Goal: Register for event/course

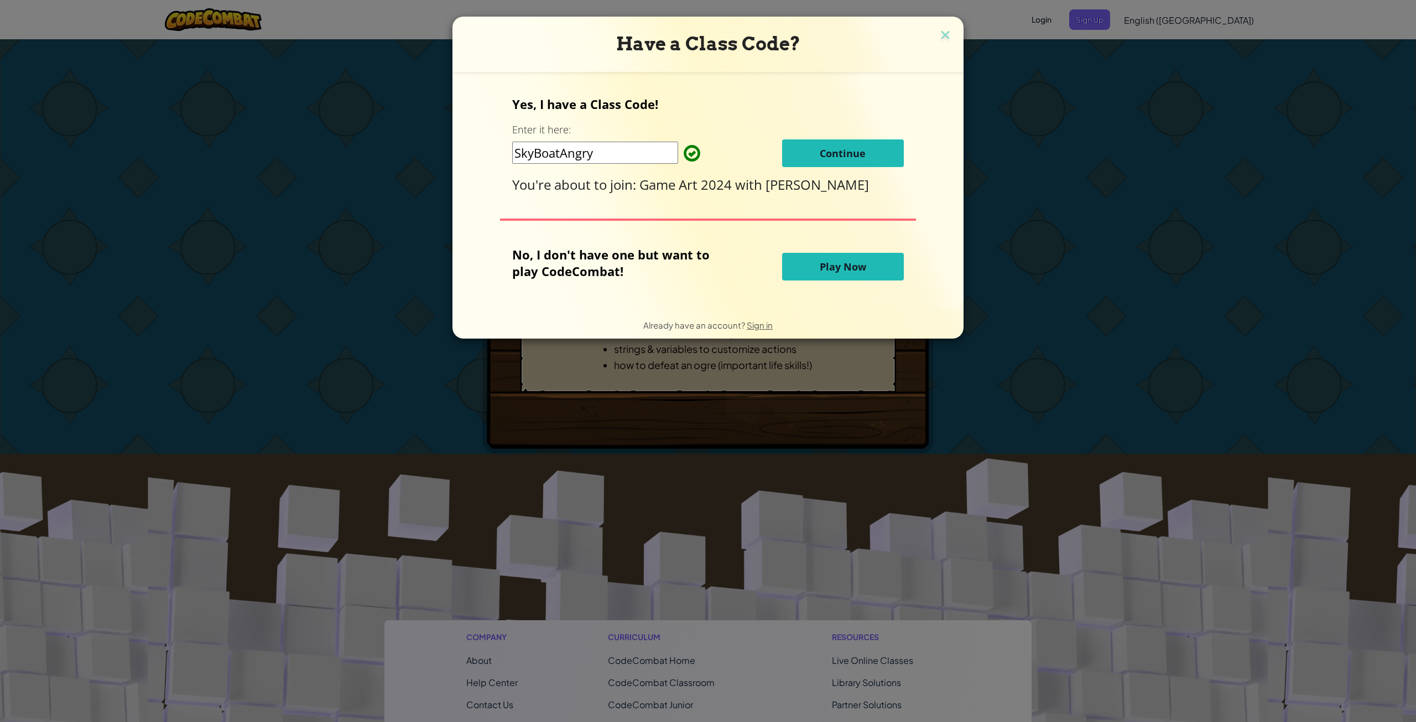
click at [849, 159] on span "Continue" at bounding box center [843, 153] width 46 height 13
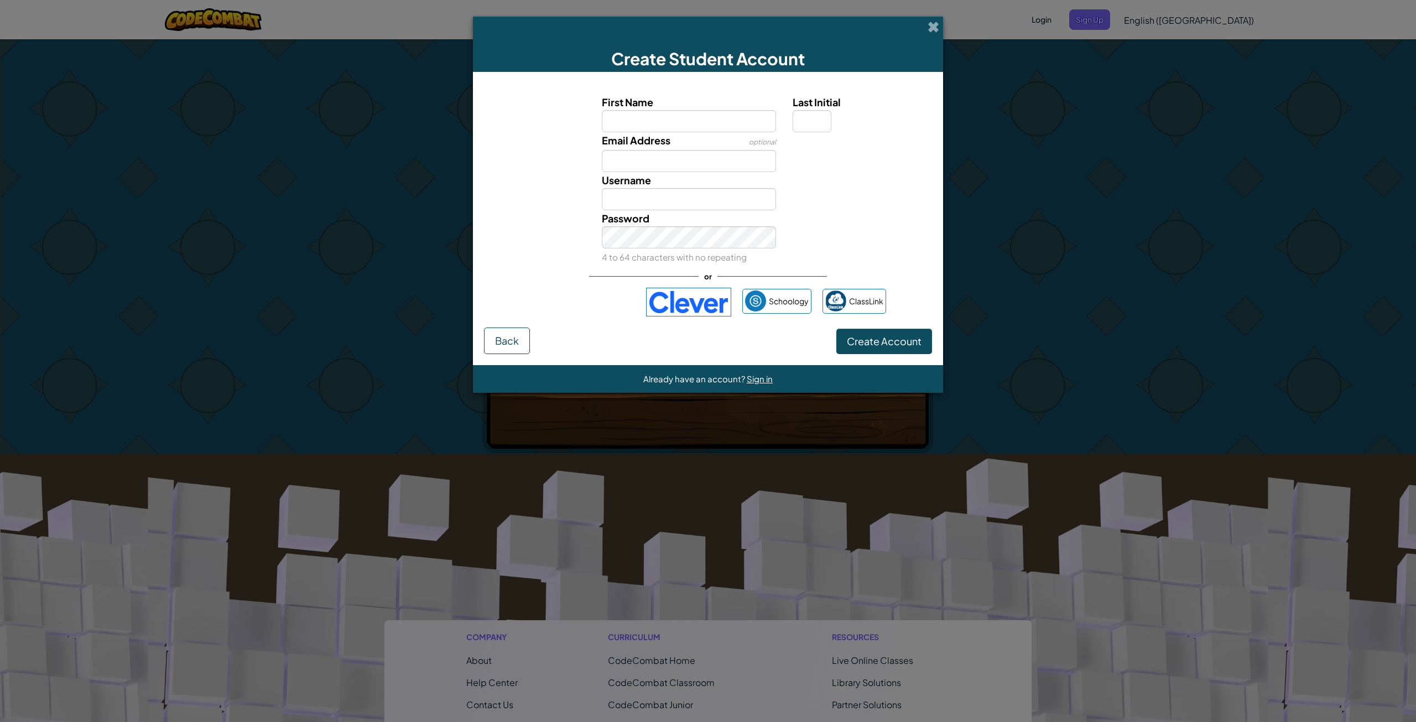
click at [718, 123] on input "First Name" at bounding box center [689, 121] width 175 height 22
type input "[PERSON_NAME]"
click at [813, 119] on input "Last Initial" at bounding box center [812, 121] width 39 height 22
type input "Z"
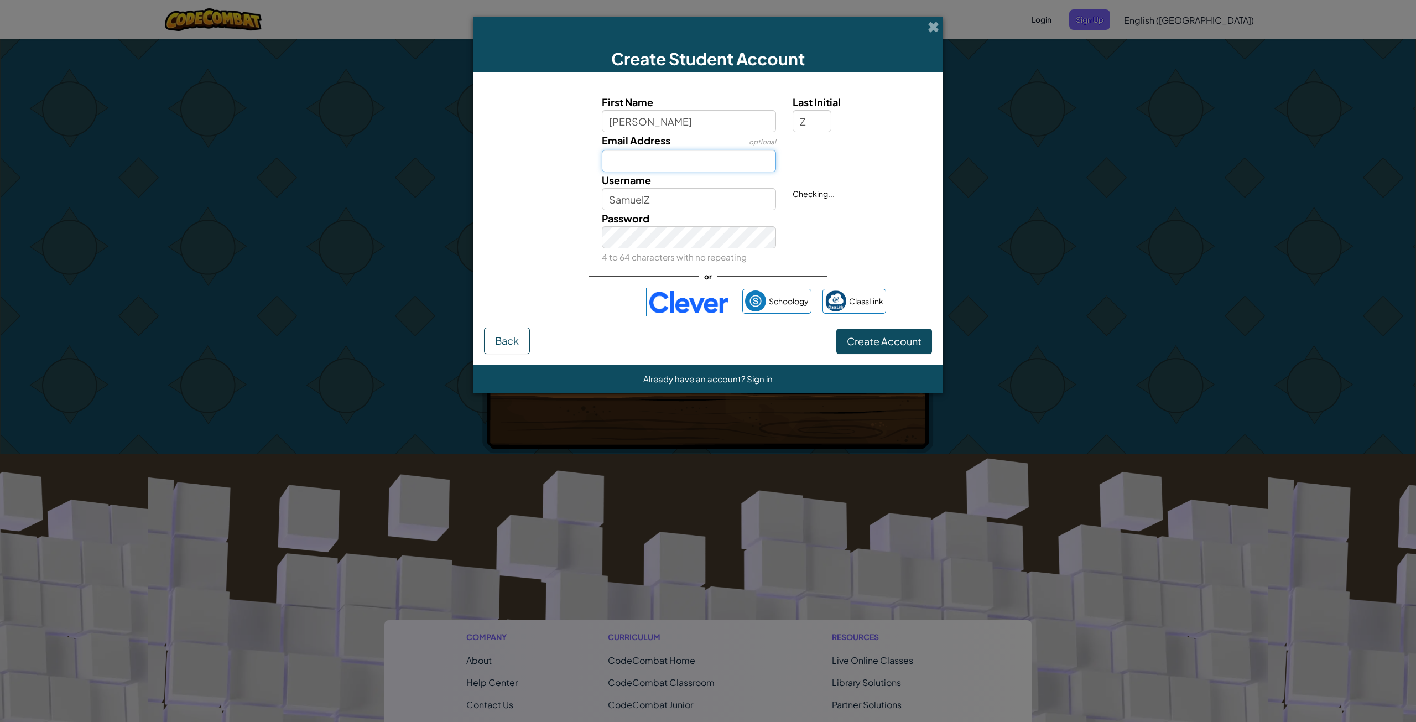
click at [649, 164] on input "Email Address" at bounding box center [689, 161] width 175 height 22
click at [678, 204] on input "SamuelZ" at bounding box center [689, 199] width 175 height 22
click at [863, 207] on div "Username already taken! Try SamuelZ04746411?" at bounding box center [860, 191] width 153 height 38
click at [853, 207] on span "Username already taken! Try SamuelZ04746411?" at bounding box center [849, 199] width 112 height 21
click at [723, 197] on input "SamuelZ" at bounding box center [689, 199] width 175 height 22
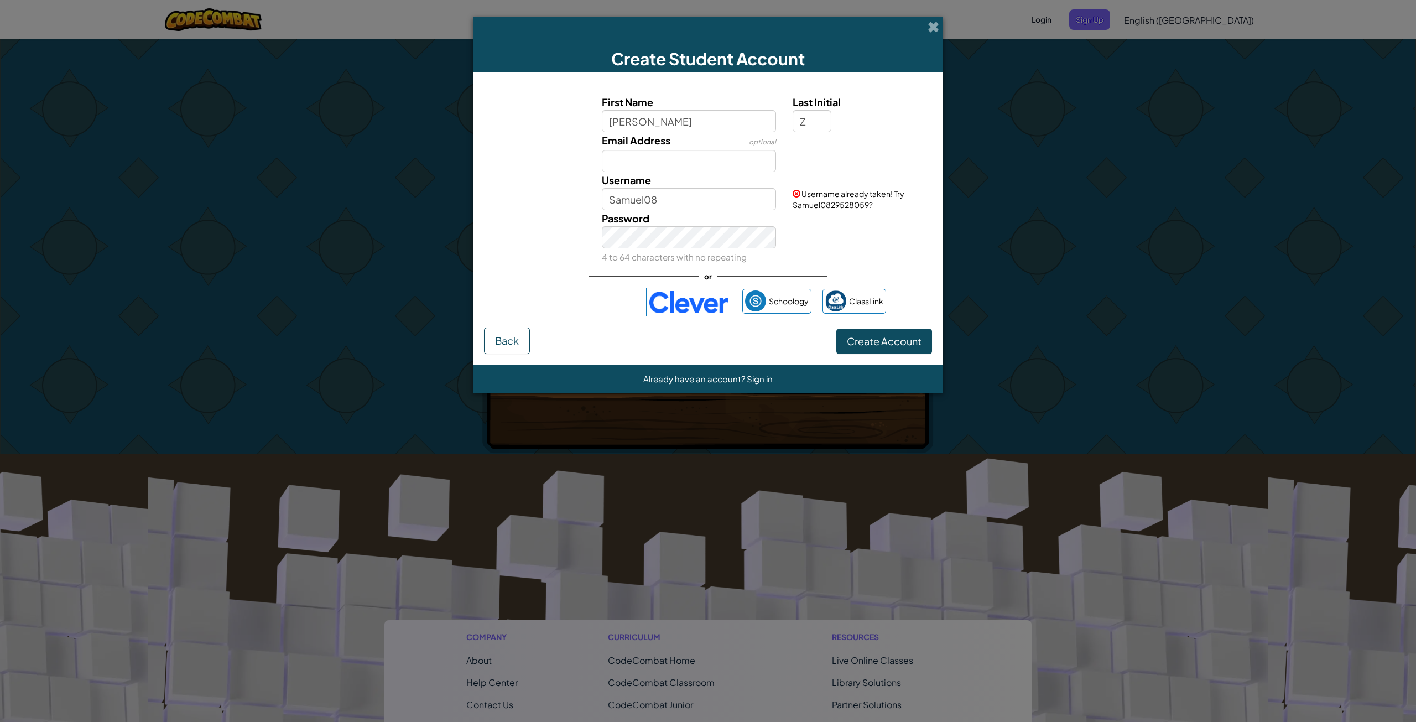
click at [698, 205] on div "First Name [PERSON_NAME] Last Initial Z Email Address optional Username Samuel0…" at bounding box center [708, 179] width 443 height 171
click at [698, 200] on input "Samuel08" at bounding box center [689, 199] width 175 height 22
type input "Samuel081308"
click at [700, 220] on div "Password 4 to 64 characters with no repeating" at bounding box center [689, 237] width 191 height 55
click at [701, 163] on input "Email Address" at bounding box center [689, 161] width 175 height 22
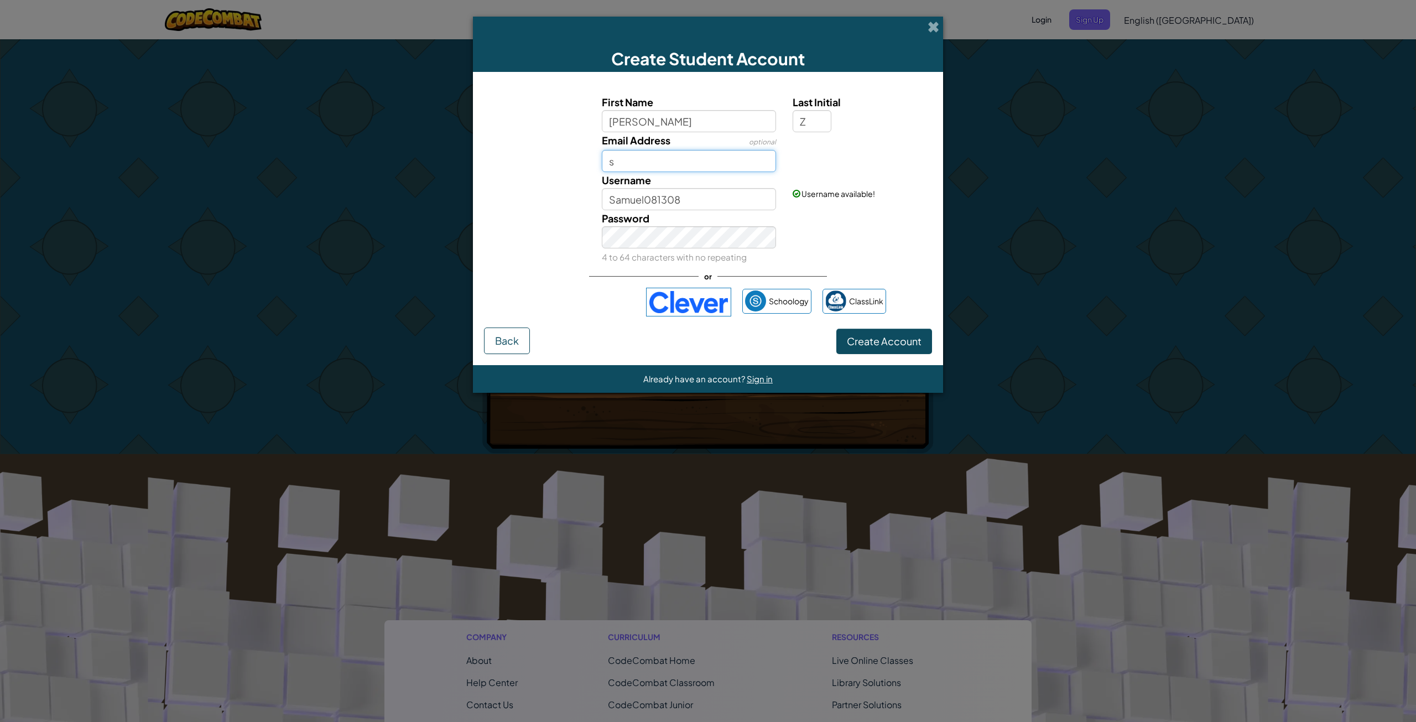
click at [723, 163] on input "s" at bounding box center [689, 161] width 175 height 22
type input "[EMAIL_ADDRESS][DOMAIN_NAME]"
drag, startPoint x: 923, startPoint y: 44, endPoint x: 925, endPoint y: 33, distance: 11.3
click at [925, 33] on div "Create Student Account" at bounding box center [708, 44] width 470 height 55
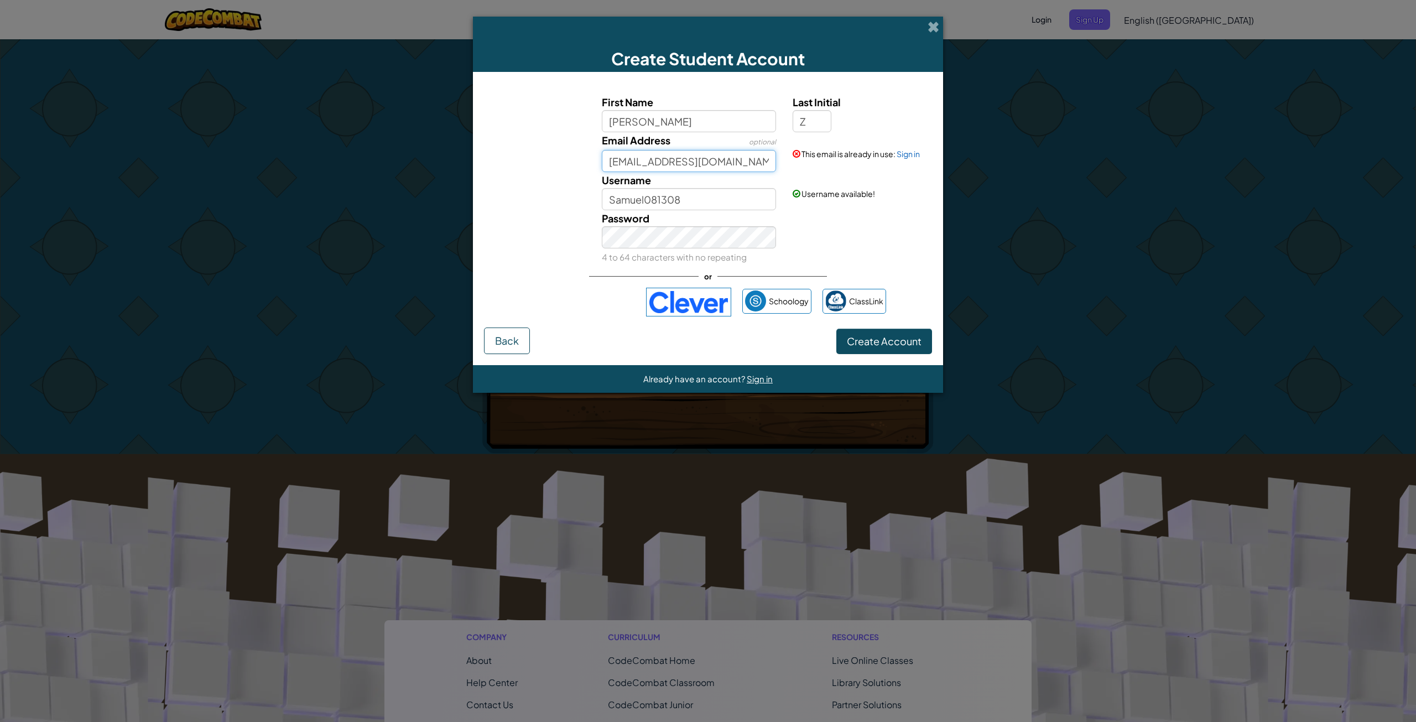
click at [684, 165] on input "[EMAIL_ADDRESS][DOMAIN_NAME]" at bounding box center [689, 161] width 175 height 22
click at [676, 196] on input "Samuel081308" at bounding box center [689, 199] width 175 height 22
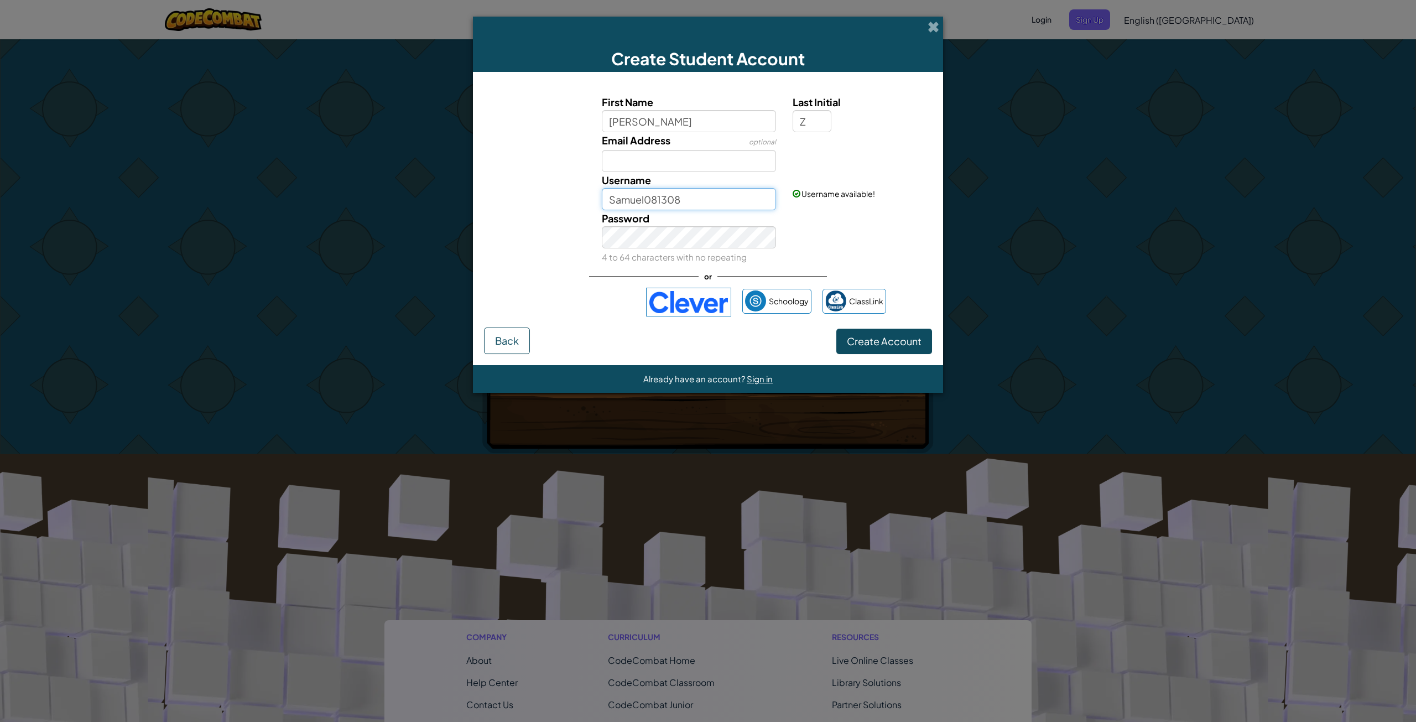
click at [676, 196] on input "Samuel081308" at bounding box center [689, 199] width 175 height 22
click at [495, 347] on button "Back" at bounding box center [507, 340] width 46 height 27
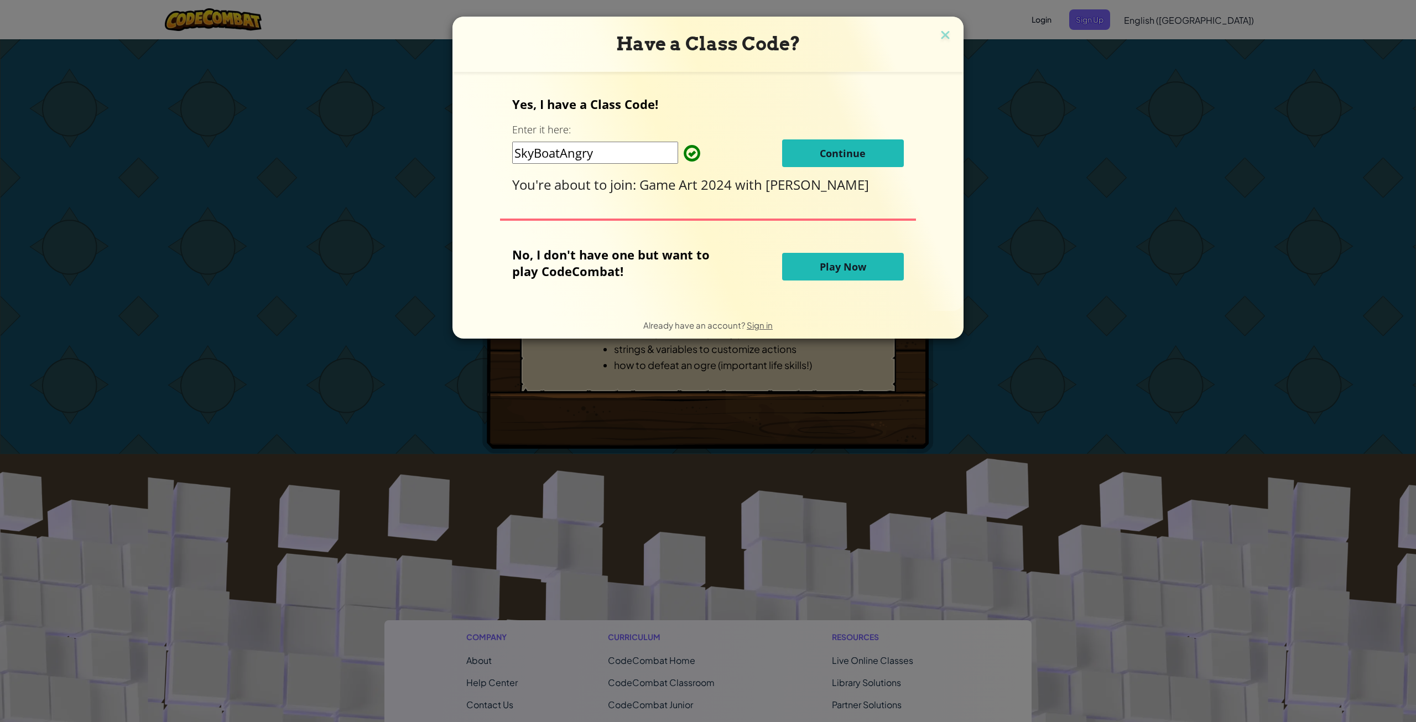
click at [820, 267] on span "Play Now" at bounding box center [843, 266] width 46 height 13
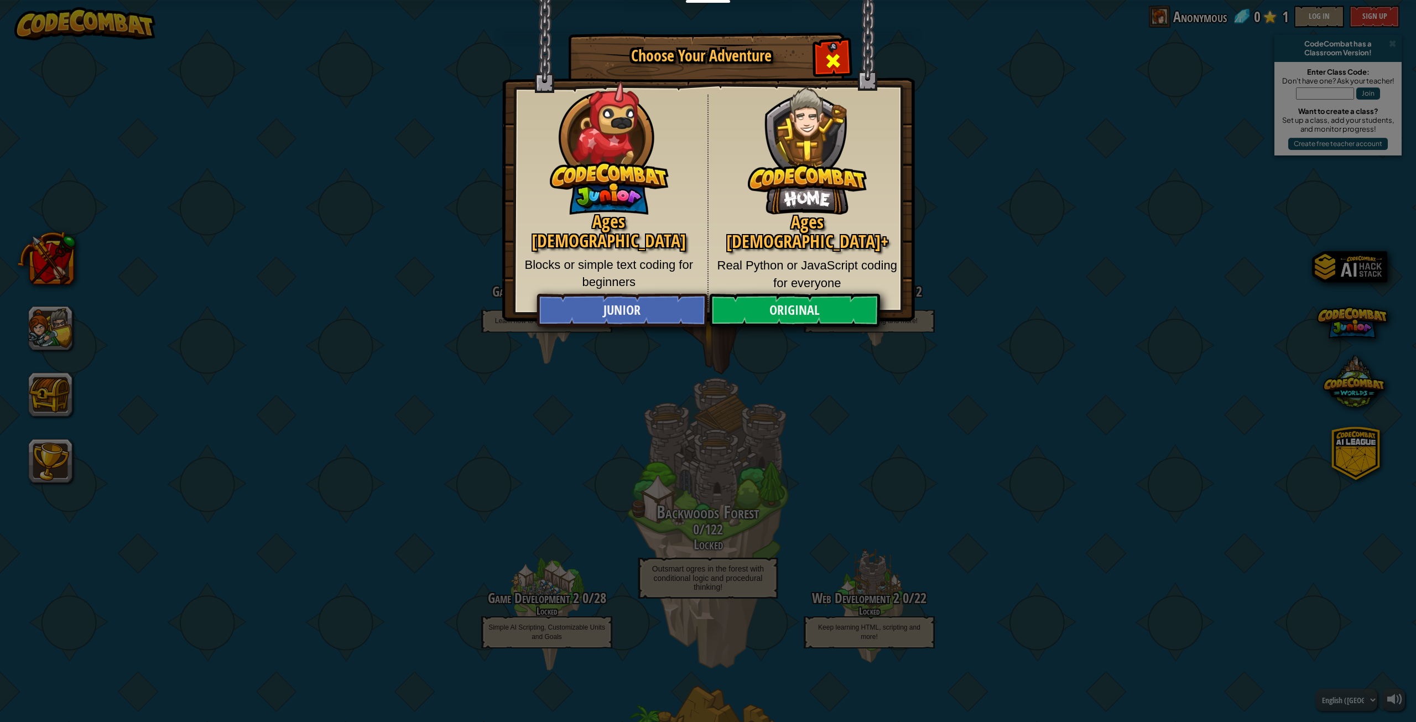
click at [836, 63] on span "Close modal" at bounding box center [833, 61] width 18 height 18
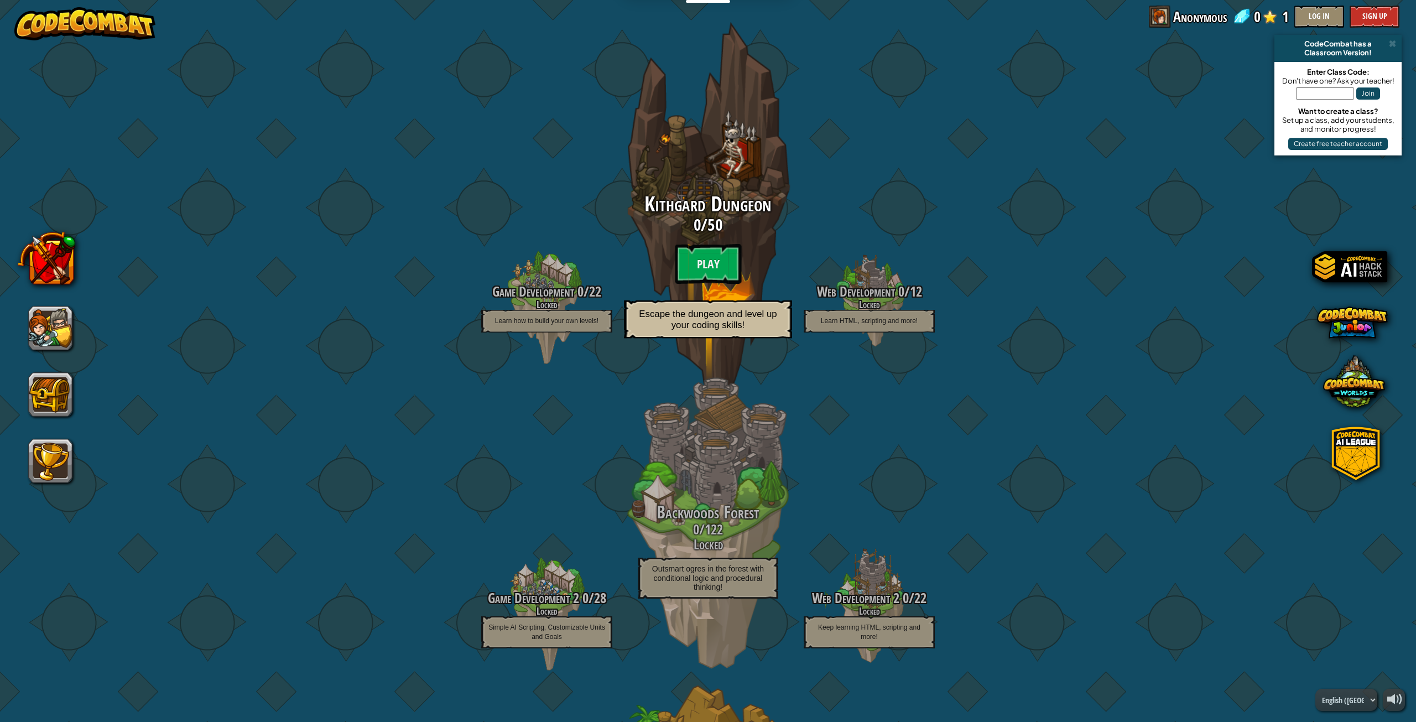
click at [672, 218] on span "Kithgard Dungeon" at bounding box center [707, 204] width 127 height 29
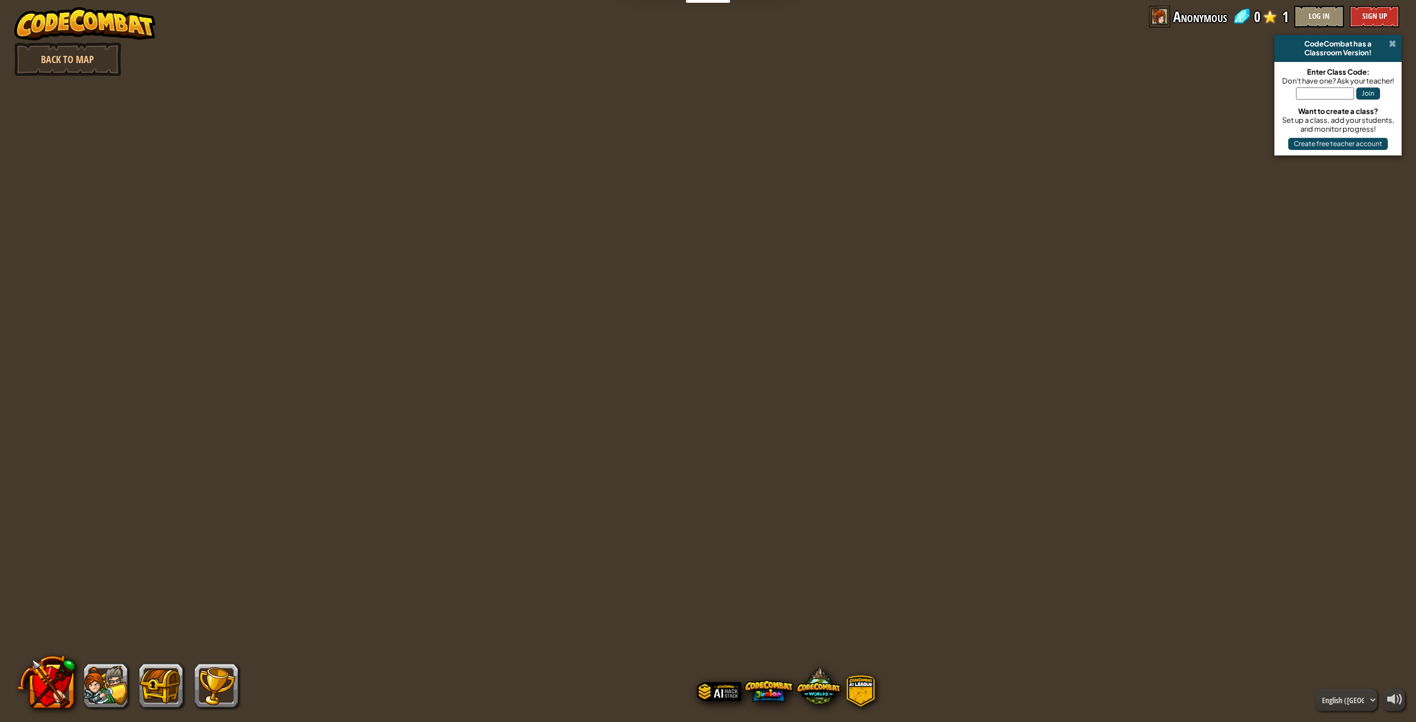
click at [1390, 39] on span at bounding box center [1392, 43] width 7 height 9
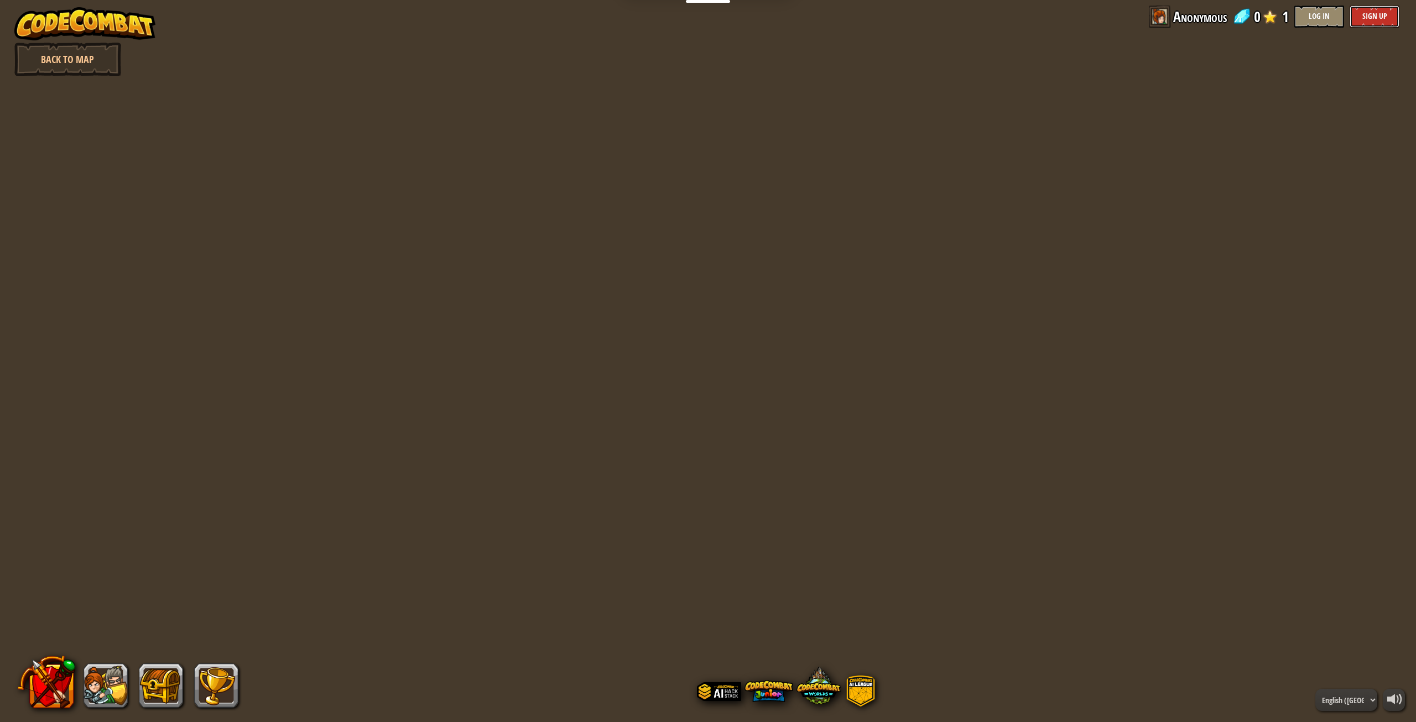
click at [1367, 18] on button "Sign Up" at bounding box center [1375, 17] width 50 height 22
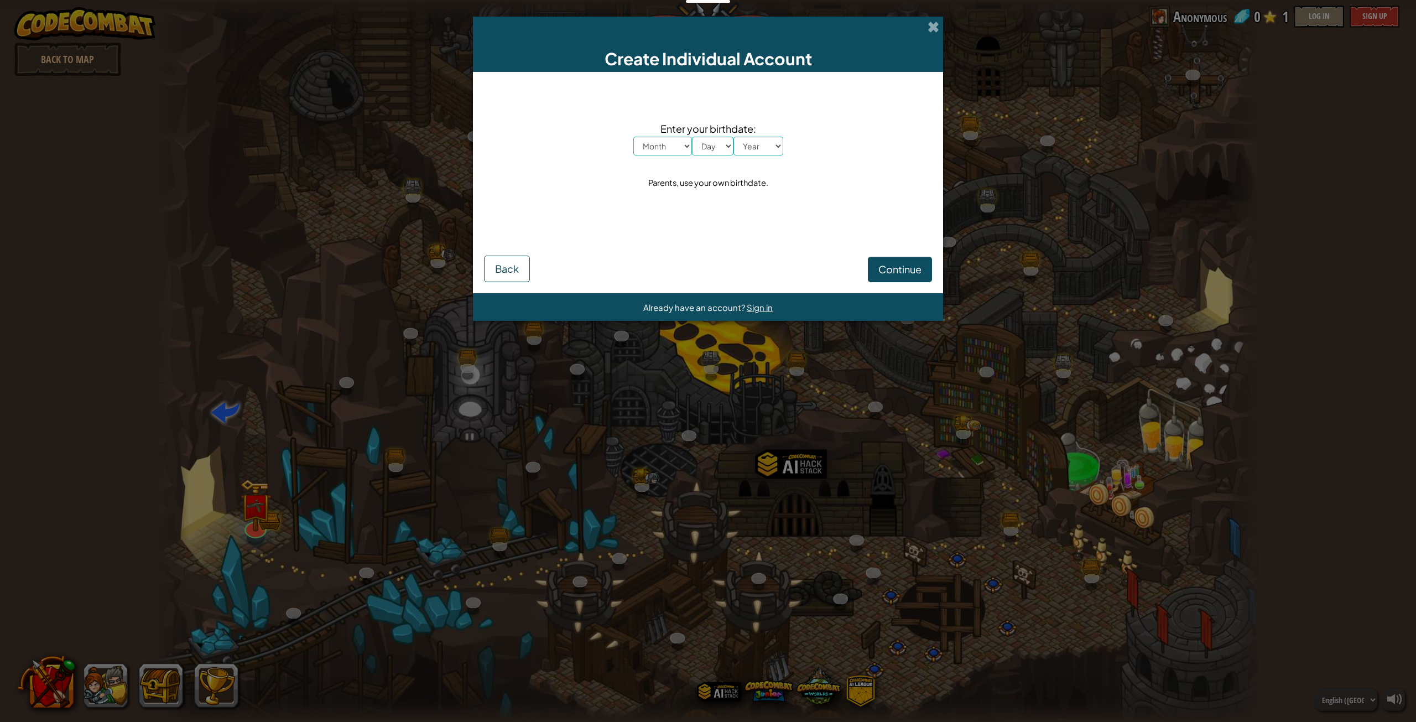
drag, startPoint x: 665, startPoint y: 133, endPoint x: 674, endPoint y: 142, distance: 12.5
click at [668, 133] on span "Enter your birthdate:" at bounding box center [708, 129] width 150 height 16
click at [675, 143] on select "Month January February March April May June July August September October Novem…" at bounding box center [662, 146] width 59 height 19
select select "8"
click at [633, 137] on select "Month January February March April May June July August September October Novem…" at bounding box center [662, 146] width 59 height 19
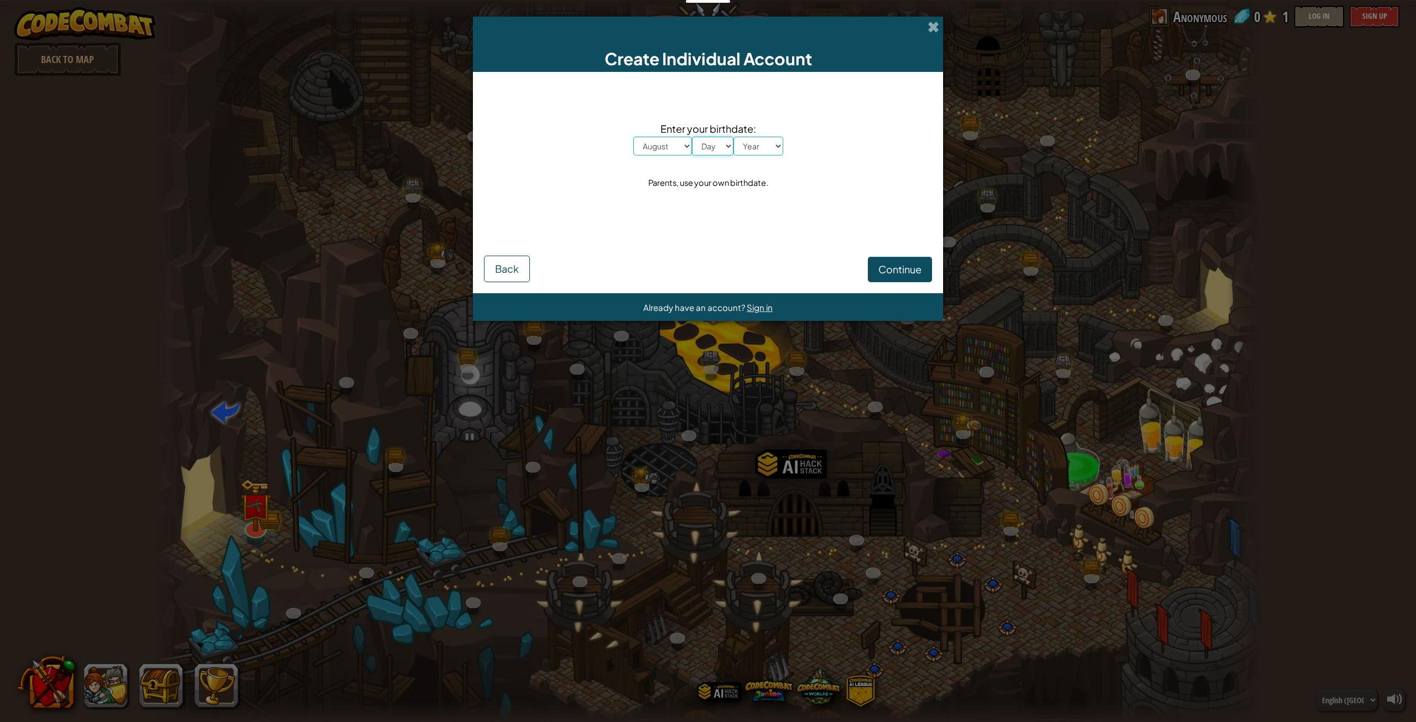
click at [709, 139] on select "Day 1 2 3 4 5 6 7 8 9 10 11 12 13 14 15 16 17 18 19 20 21 22 23 24 25 26 27 28 …" at bounding box center [712, 146] width 41 height 19
click at [932, 19] on div "Create Individual Account" at bounding box center [708, 44] width 470 height 55
click at [934, 25] on span at bounding box center [934, 27] width 12 height 12
